Goal: Find specific fact: Find specific fact

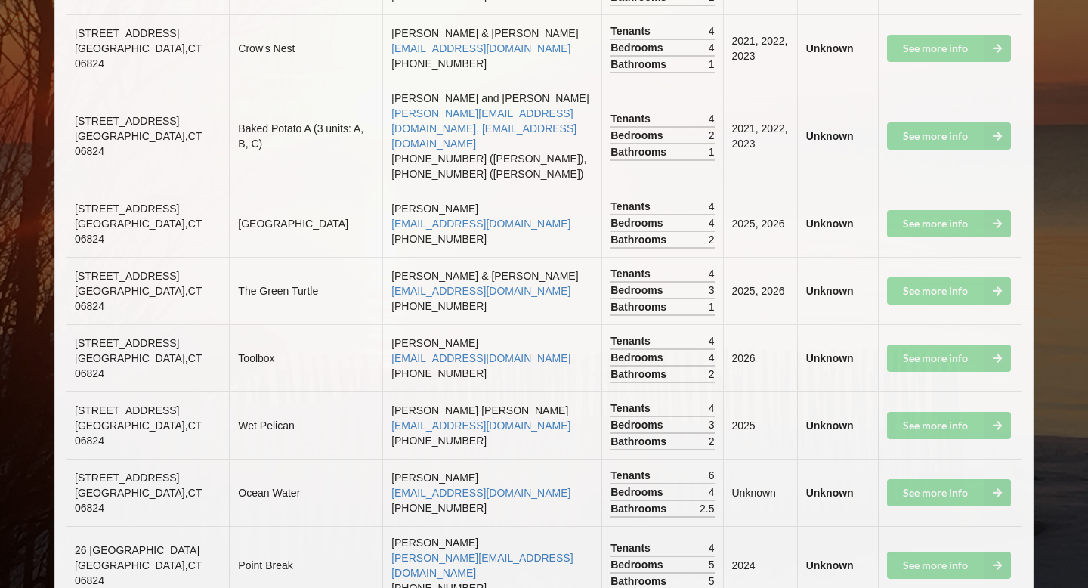
scroll to position [5685, 0]
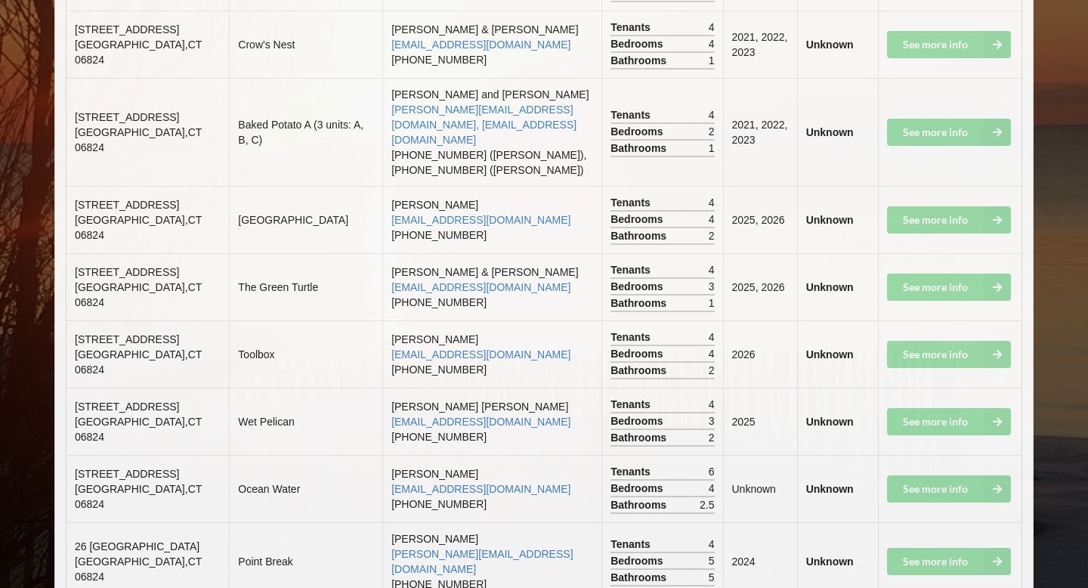
drag, startPoint x: 76, startPoint y: 313, endPoint x: 111, endPoint y: 324, distance: 36.6
copy span "[STREET_ADDRESS]"
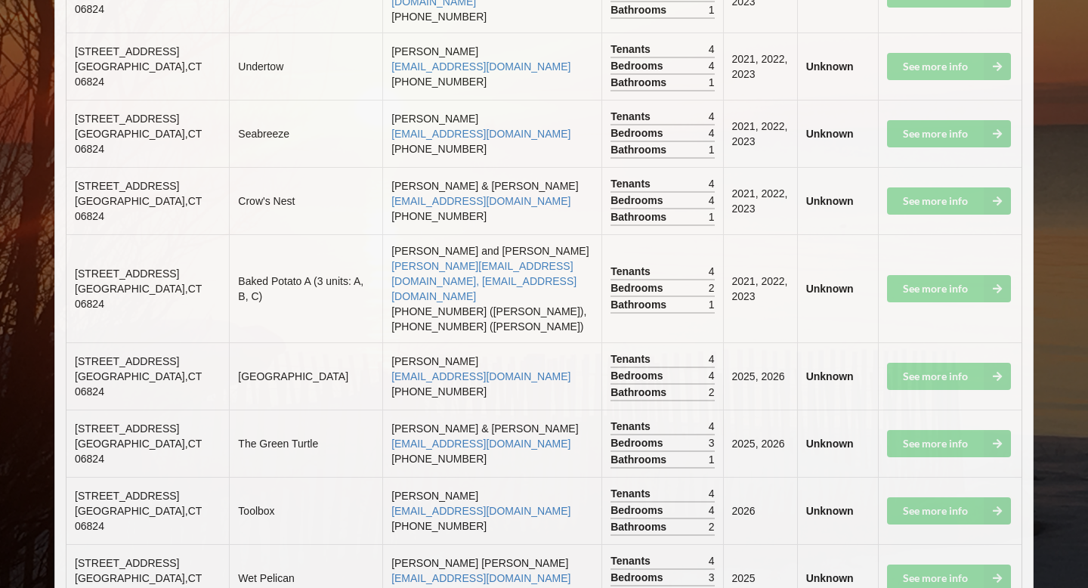
scroll to position [5527, 0]
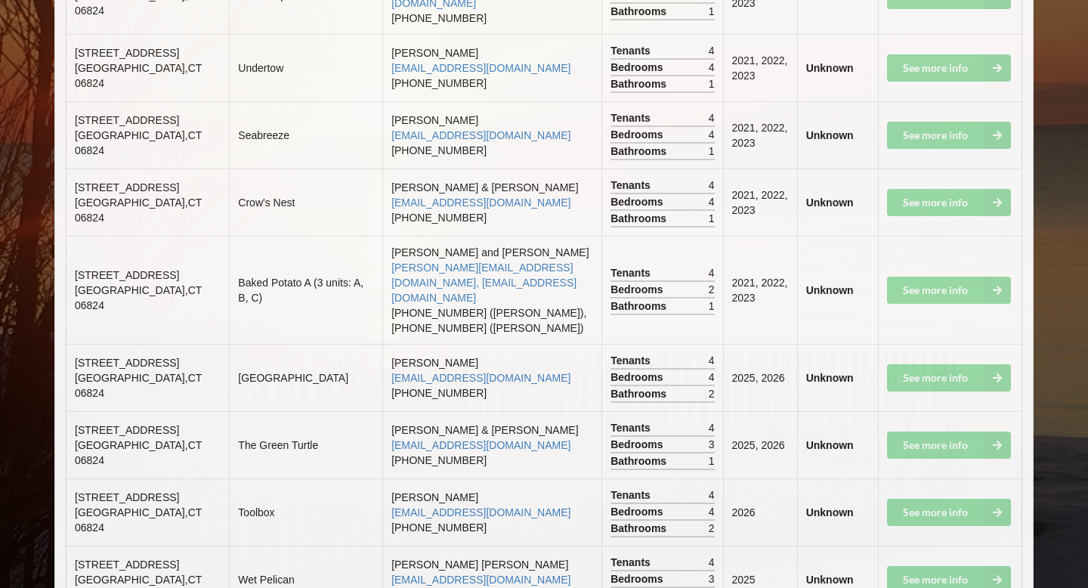
drag, startPoint x: 76, startPoint y: 346, endPoint x: 177, endPoint y: 355, distance: 100.9
copy td "[STREET_ADDRESS]"
drag, startPoint x: 77, startPoint y: 344, endPoint x: 175, endPoint y: 337, distance: 98.5
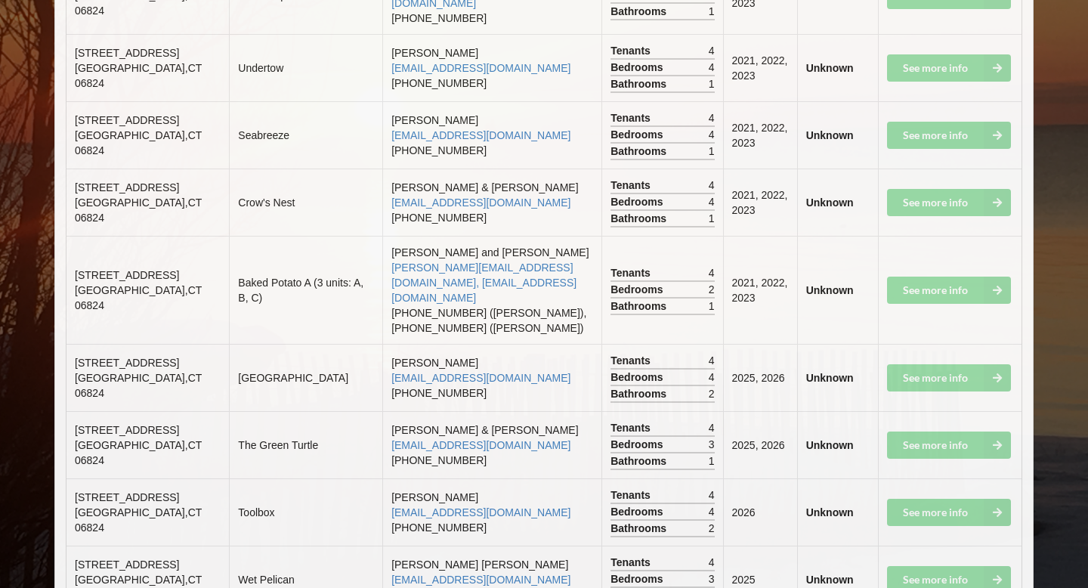
copy span "26 [GEOGRAPHIC_DATA]"
